Goal: Navigation & Orientation: Find specific page/section

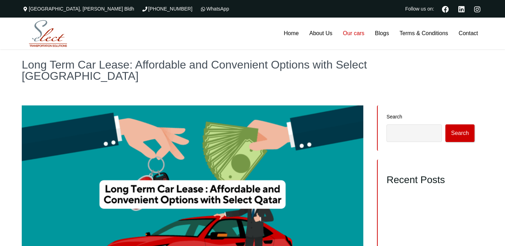
click at [347, 35] on link "Our cars" at bounding box center [354, 34] width 32 height 32
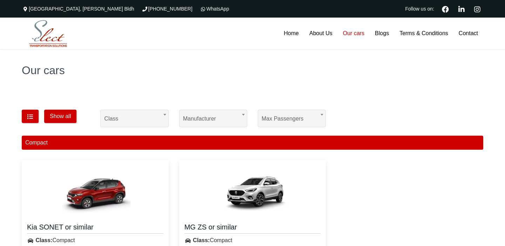
click at [169, 88] on div "Our cars" at bounding box center [252, 70] width 505 height 42
click at [65, 117] on button "Show all" at bounding box center [60, 116] width 32 height 13
click at [352, 37] on link "Our cars" at bounding box center [354, 34] width 32 height 32
click at [353, 33] on link "Our cars" at bounding box center [354, 34] width 32 height 32
